Goal: Information Seeking & Learning: Learn about a topic

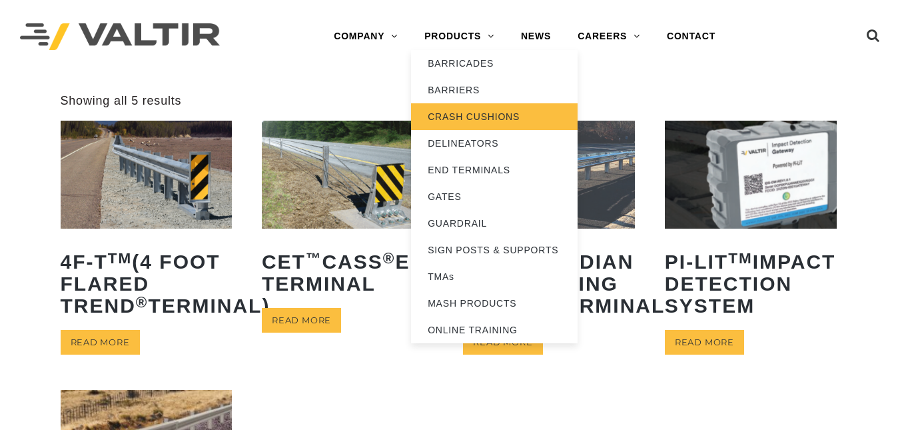
click at [470, 122] on link "CRASH CUSHIONS" at bounding box center [494, 116] width 167 height 27
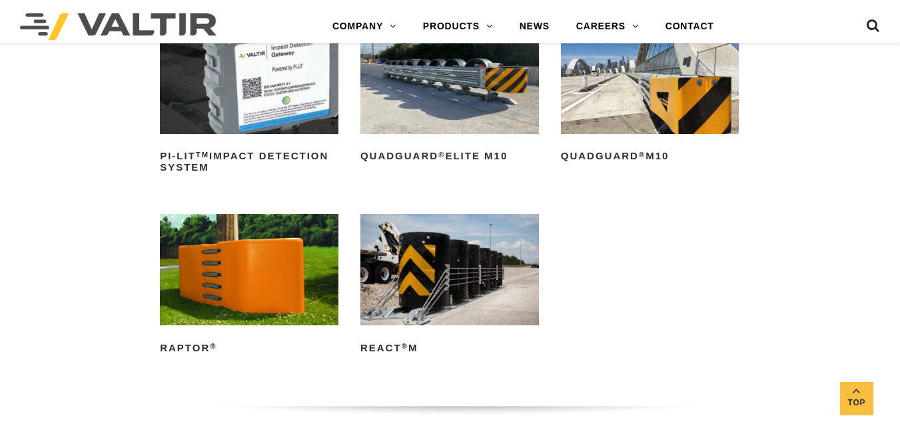
click at [662, 103] on img at bounding box center [650, 78] width 179 height 111
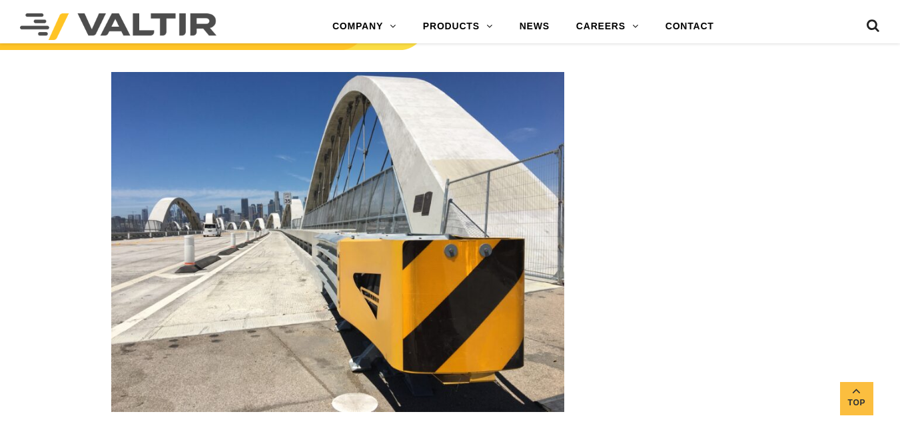
scroll to position [2255, 0]
